Goal: Information Seeking & Learning: Learn about a topic

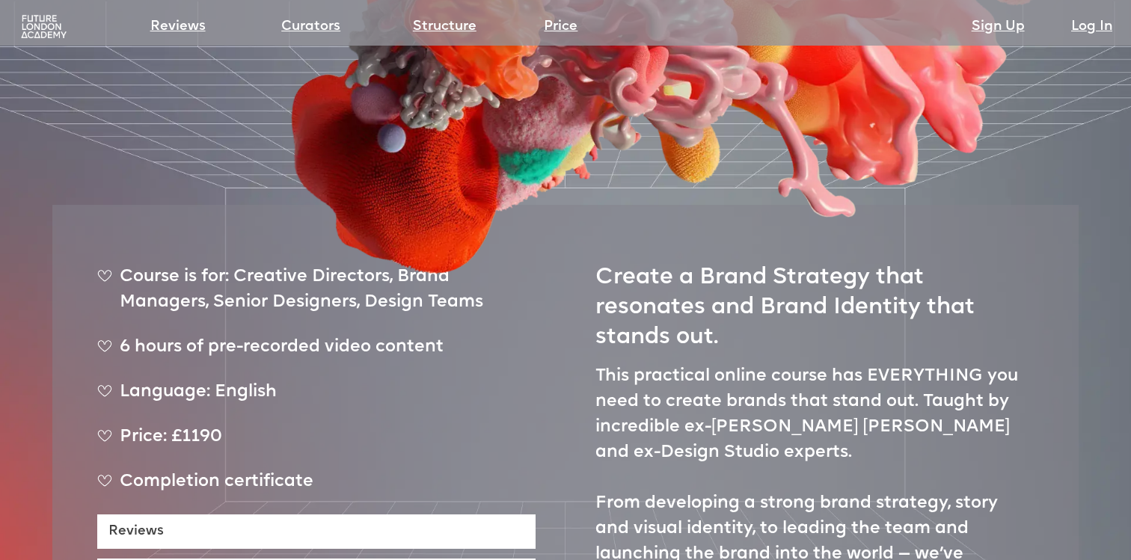
scroll to position [606, 0]
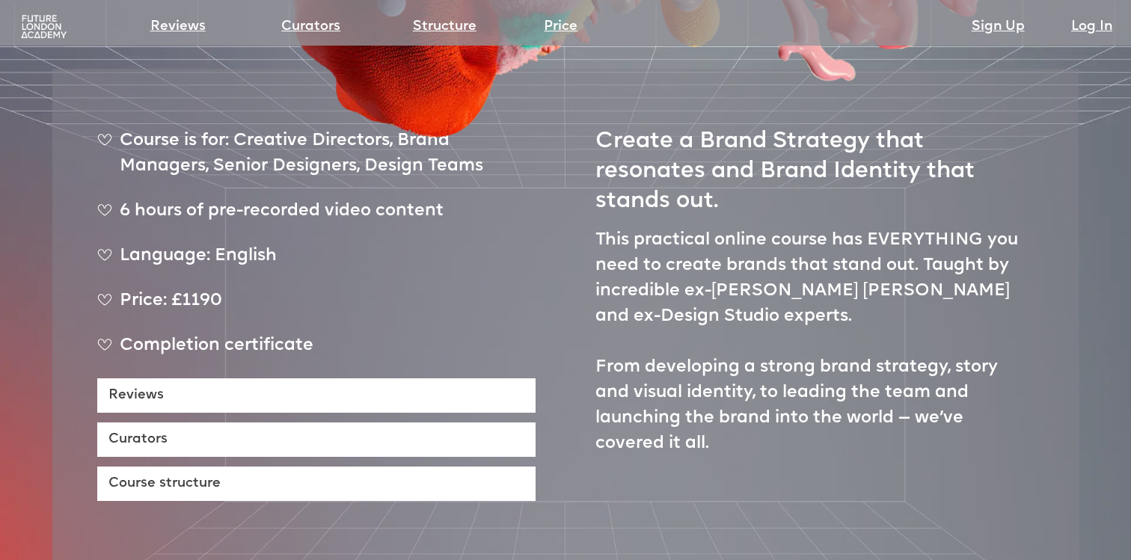
click at [204, 289] on div "Price: £1190" at bounding box center [316, 307] width 438 height 37
click at [174, 289] on div "Price: £1190" at bounding box center [316, 307] width 438 height 37
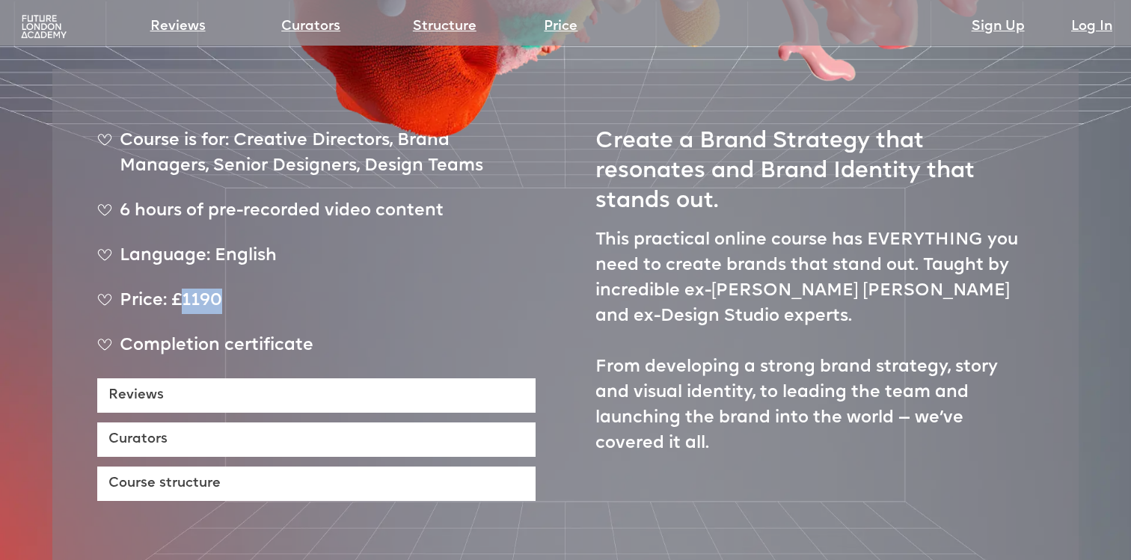
drag, startPoint x: 182, startPoint y: 251, endPoint x: 240, endPoint y: 252, distance: 58.4
click at [240, 289] on div "Price: £1190" at bounding box center [316, 307] width 438 height 37
copy div "1190"
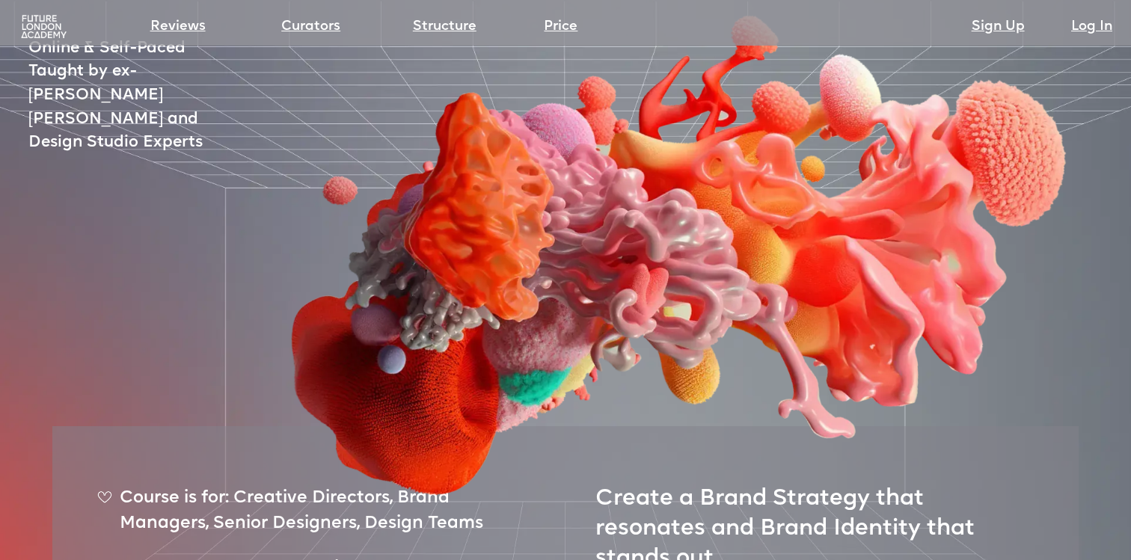
scroll to position [0, 0]
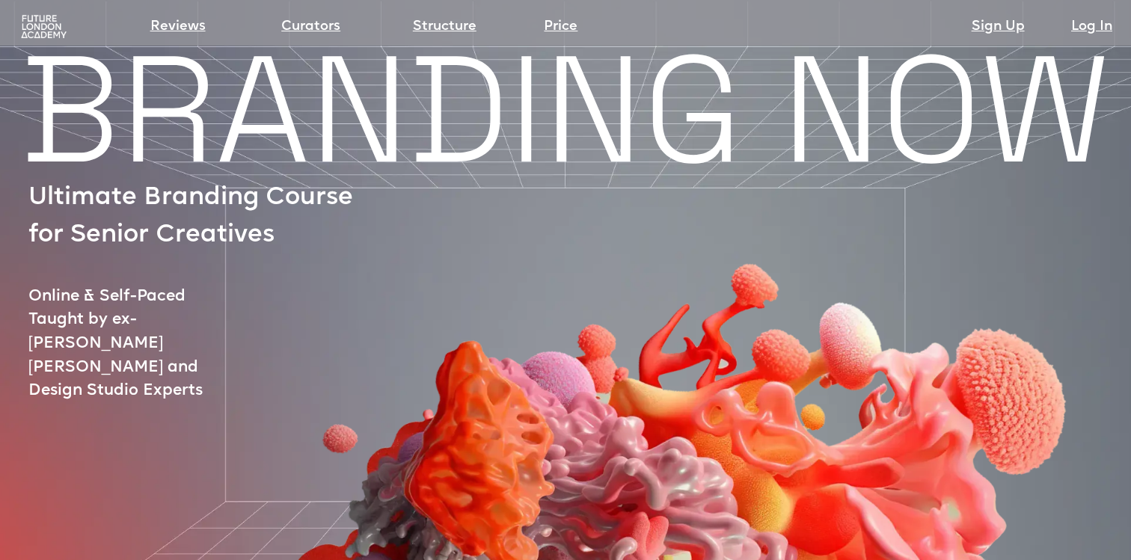
click at [33, 31] on img at bounding box center [44, 26] width 50 height 25
click at [42, 22] on img at bounding box center [44, 26] width 50 height 25
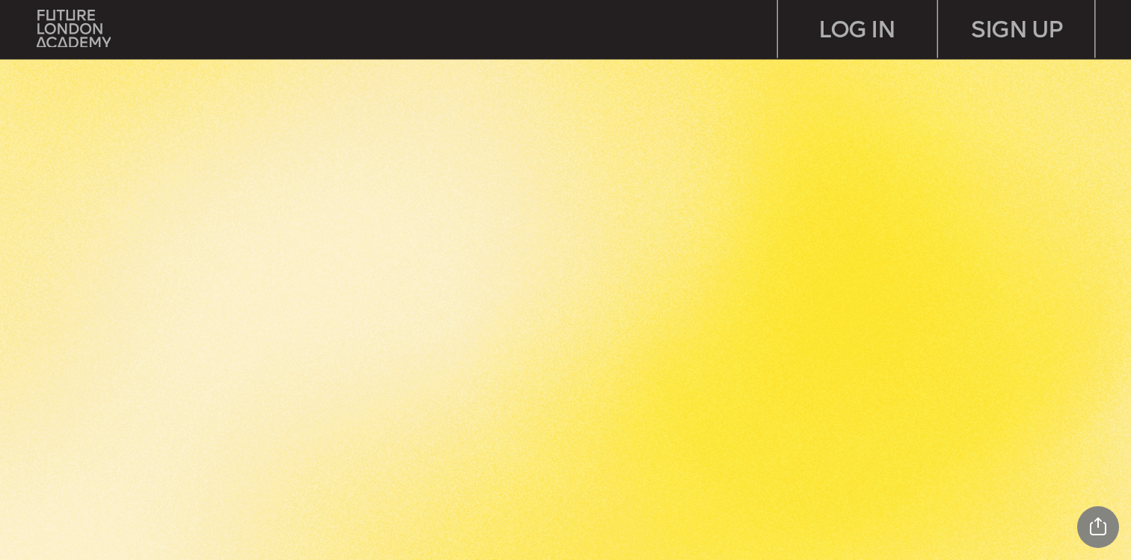
scroll to position [2121, 0]
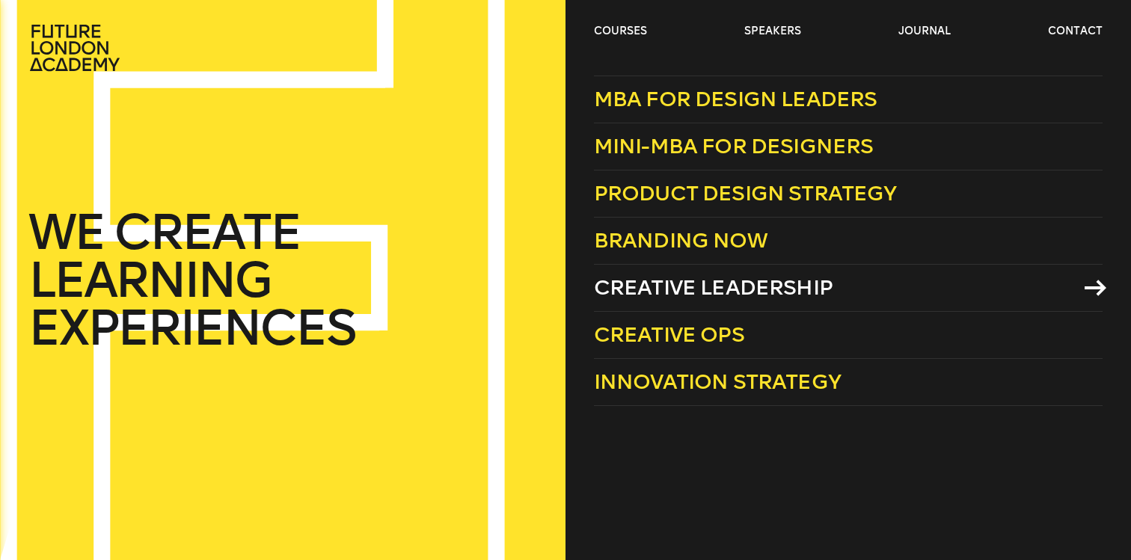
click at [733, 287] on span "Creative Leadership" at bounding box center [713, 287] width 239 height 25
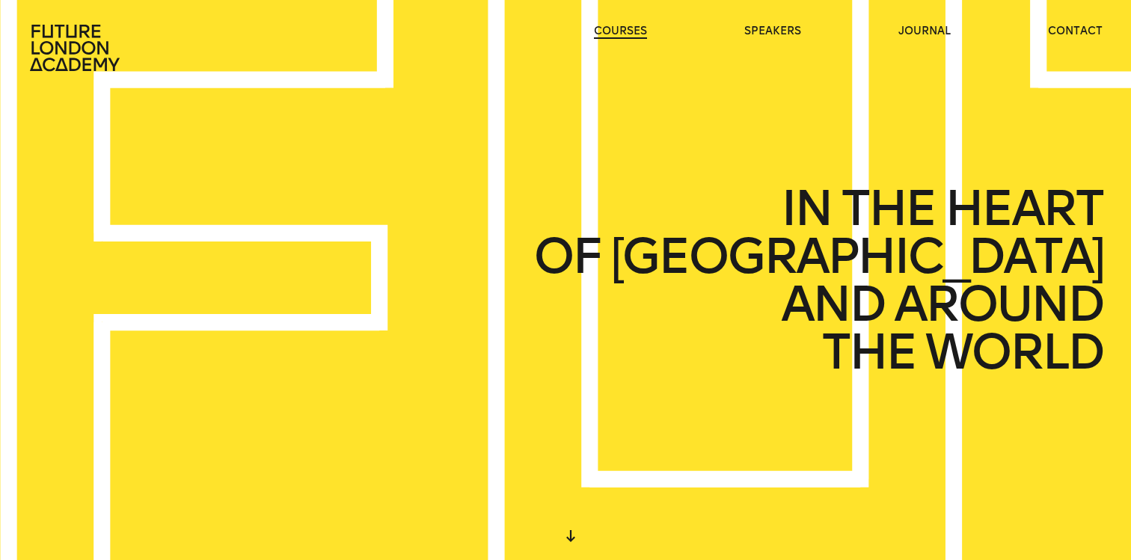
click at [610, 30] on link "courses" at bounding box center [620, 31] width 53 height 15
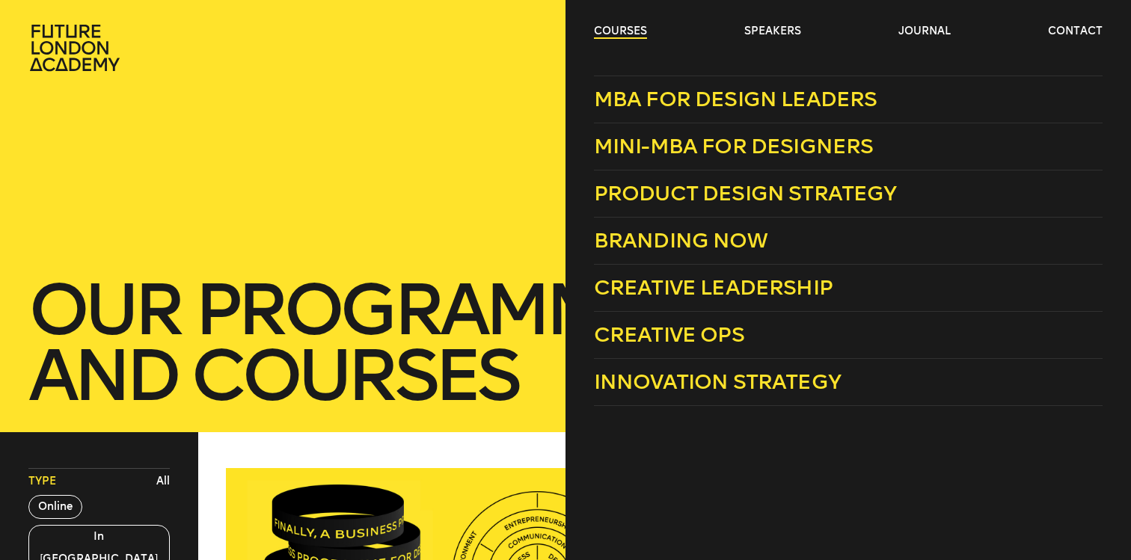
click at [619, 30] on link "courses" at bounding box center [620, 31] width 53 height 15
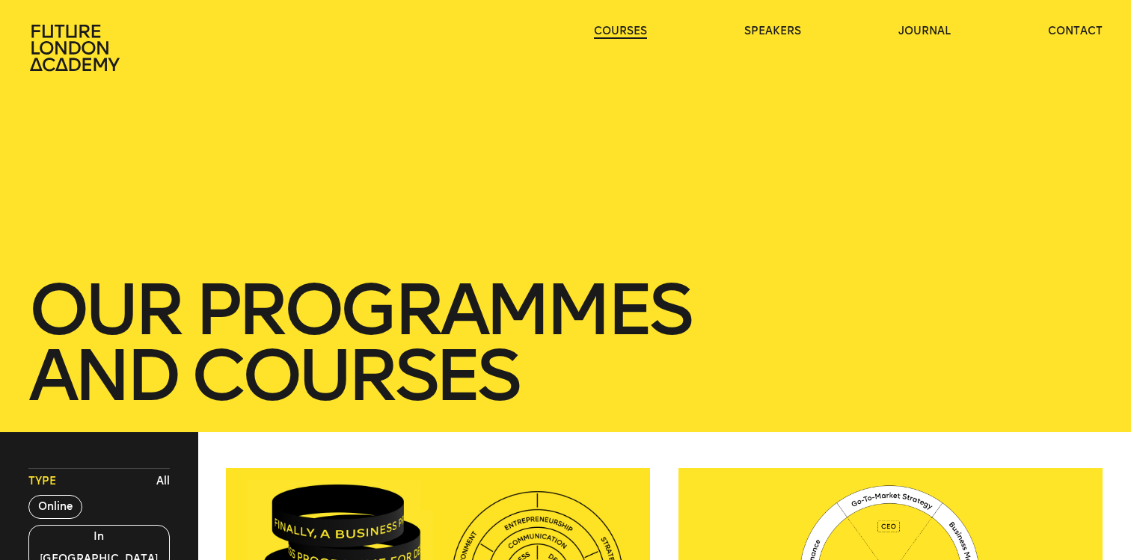
click at [619, 30] on link "courses" at bounding box center [620, 31] width 53 height 15
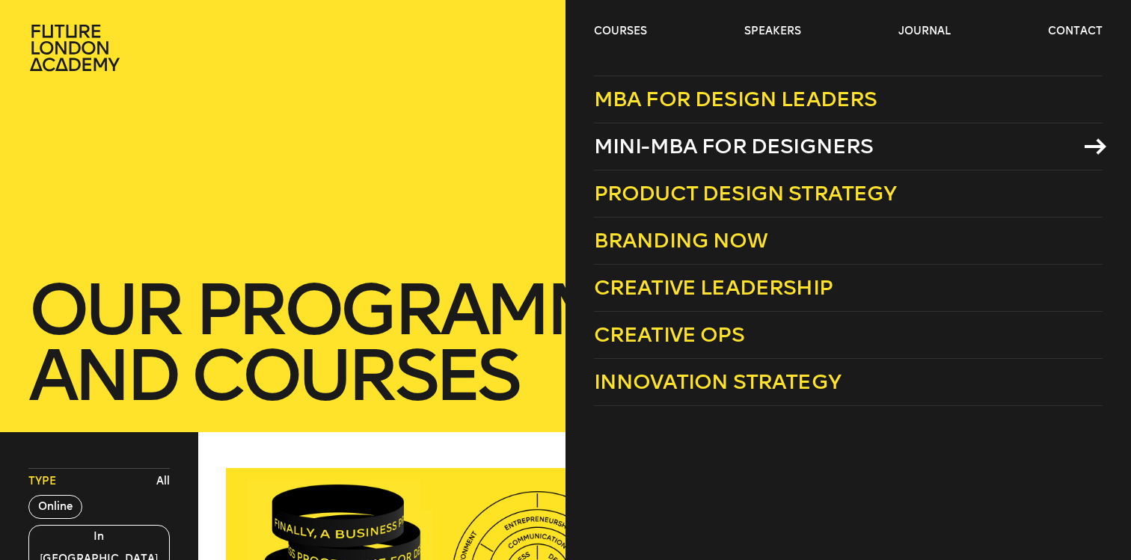
click at [676, 138] on span "Mini-MBA for Designers" at bounding box center [734, 146] width 280 height 25
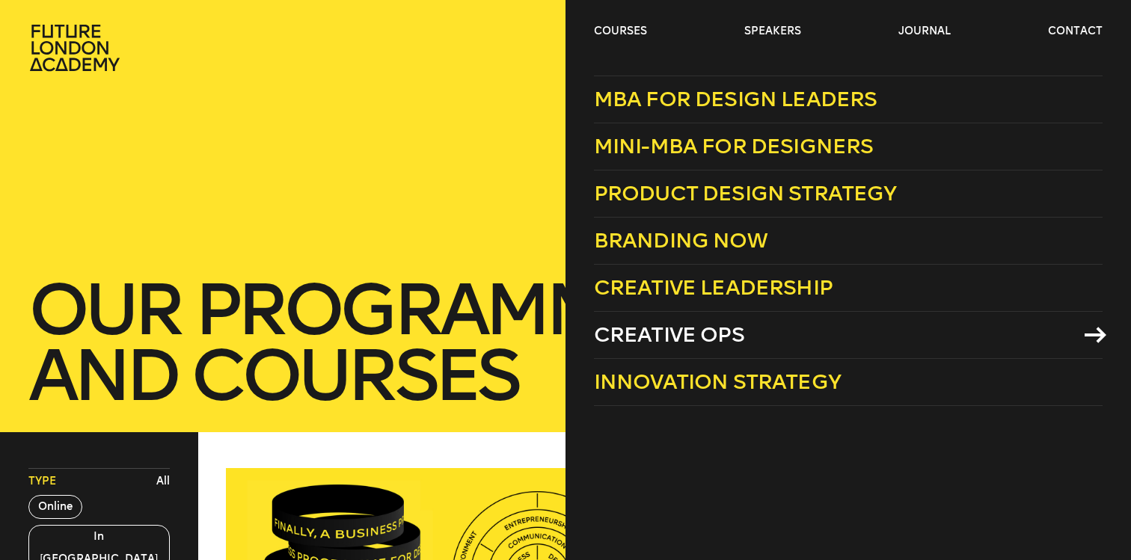
click at [687, 339] on span "Creative Ops" at bounding box center [669, 334] width 150 height 25
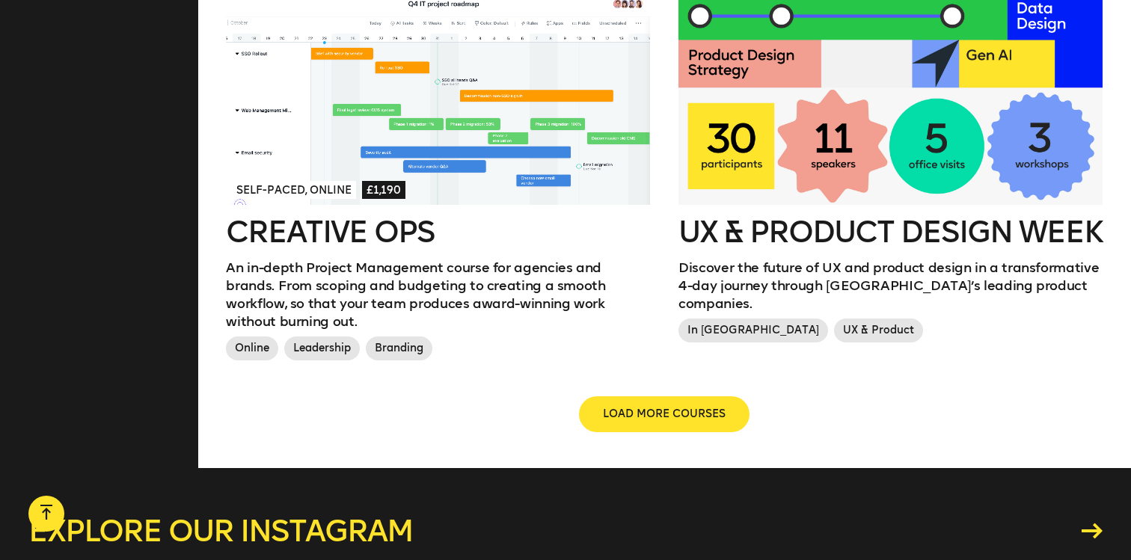
scroll to position [1708, 0]
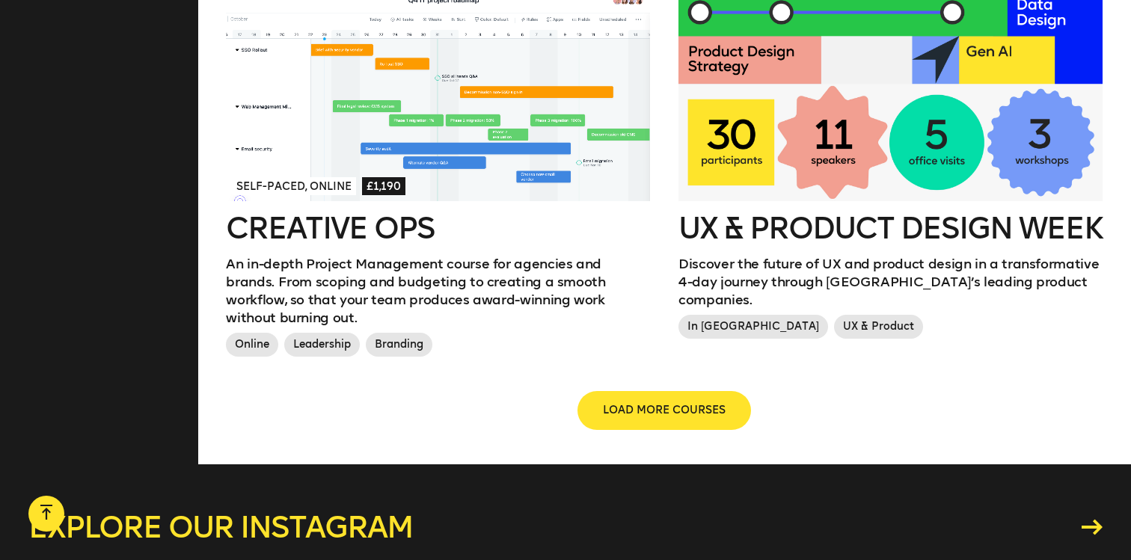
click at [666, 393] on button "LOAD MORE COURSES" at bounding box center [664, 411] width 171 height 36
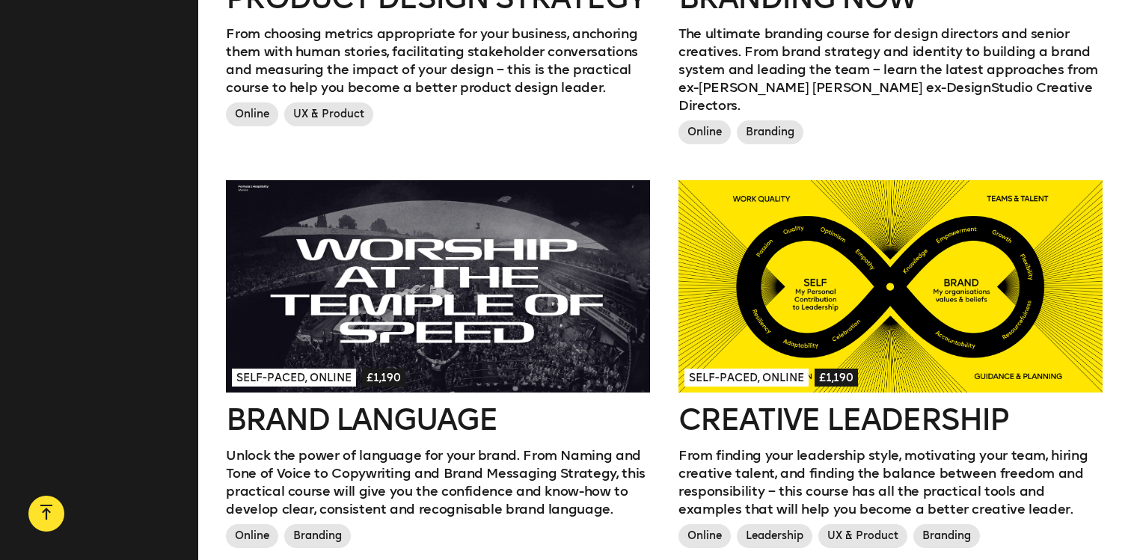
scroll to position [925, 0]
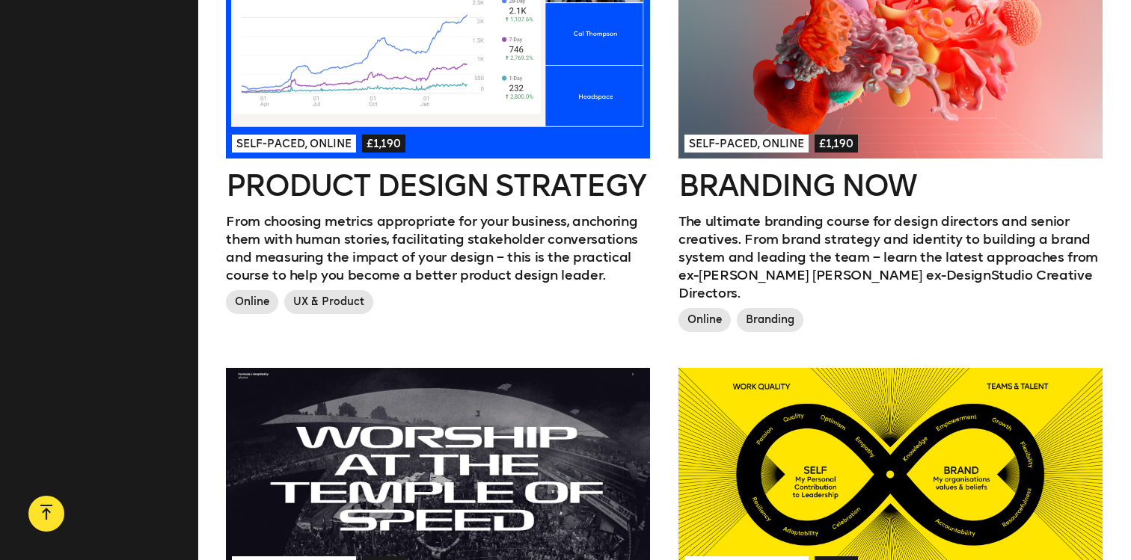
click at [783, 171] on h2 "Branding Now" at bounding box center [891, 186] width 424 height 30
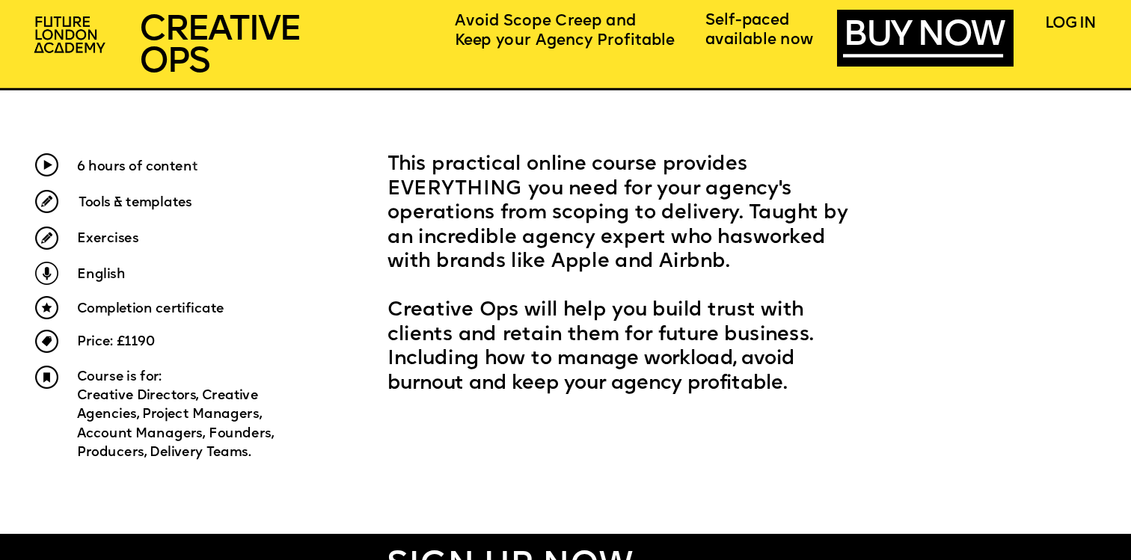
scroll to position [729, 0]
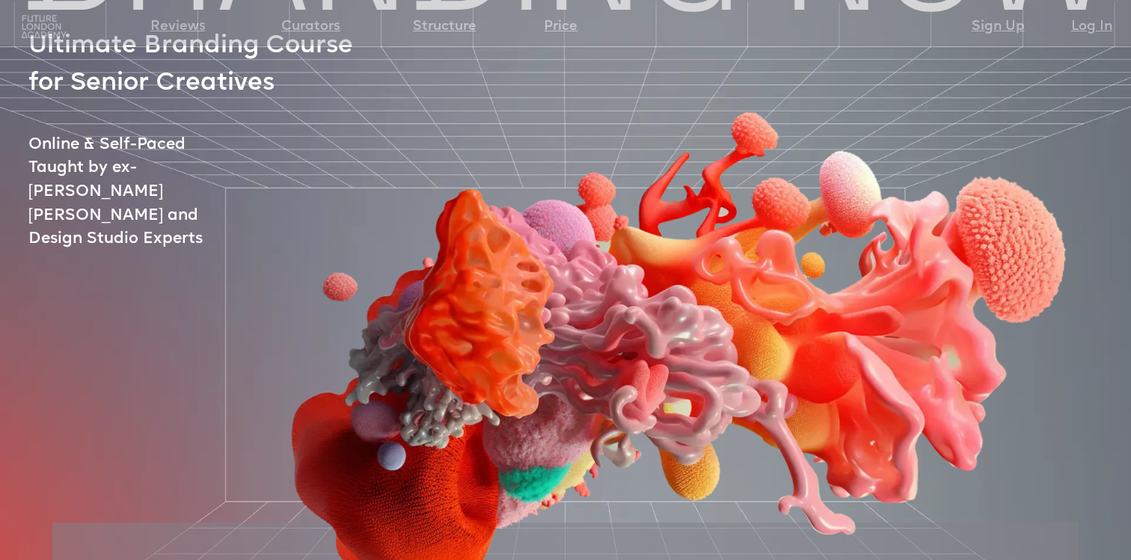
scroll to position [537, 0]
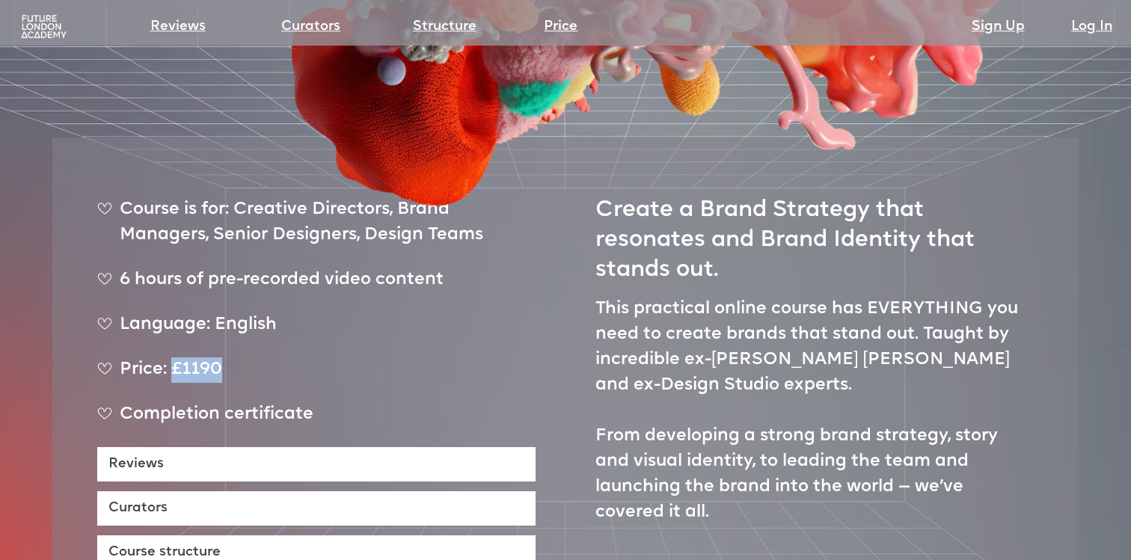
drag, startPoint x: 173, startPoint y: 322, endPoint x: 227, endPoint y: 322, distance: 54.6
click at [227, 358] on div "Price: £1190" at bounding box center [316, 376] width 438 height 37
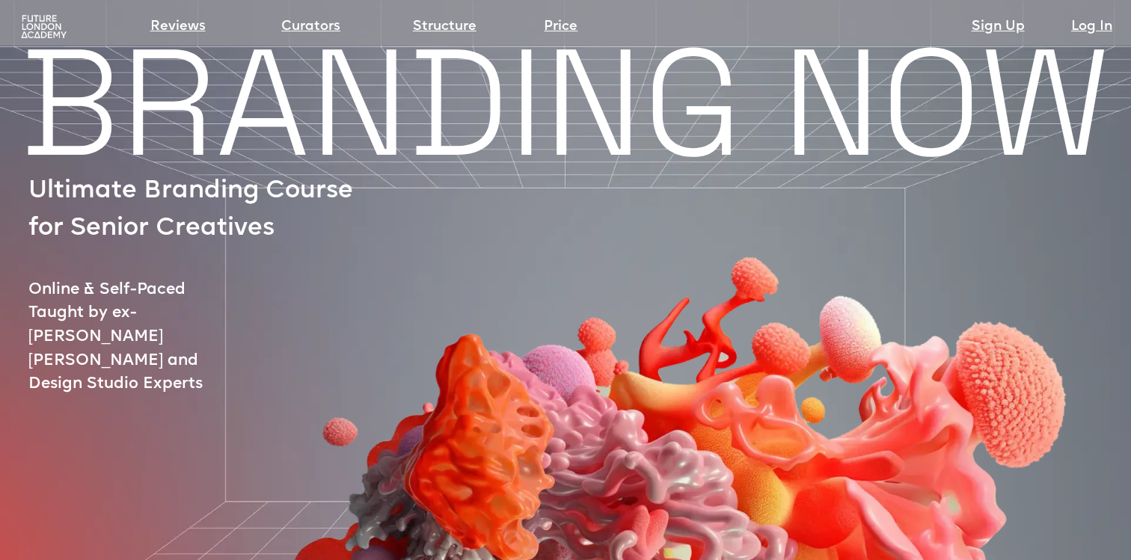
scroll to position [0, 0]
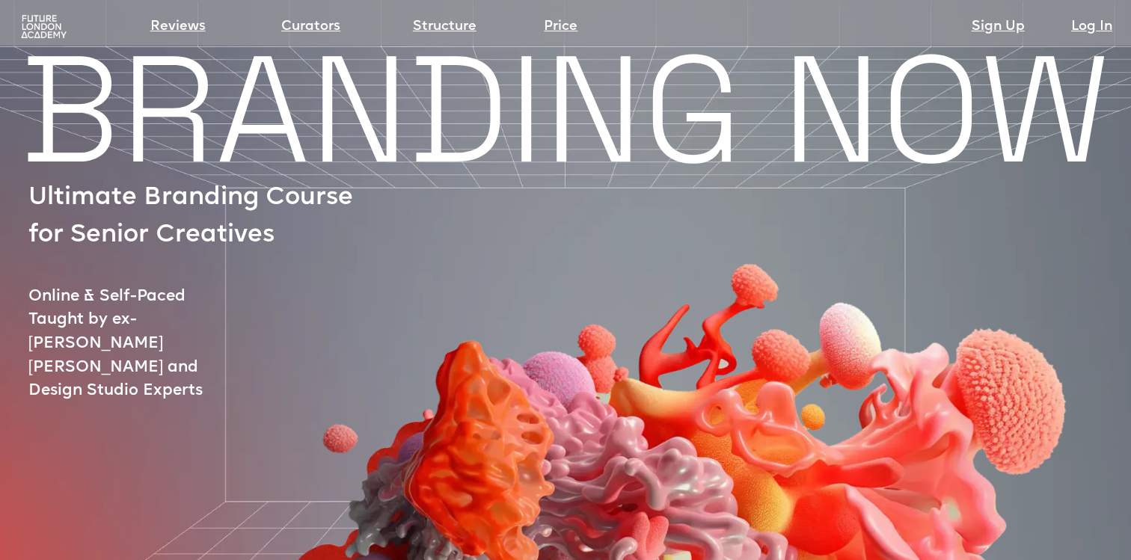
click at [322, 79] on h1 "BRANDING NOW" at bounding box center [565, 109] width 1131 height 95
